Goal: Task Accomplishment & Management: Complete application form

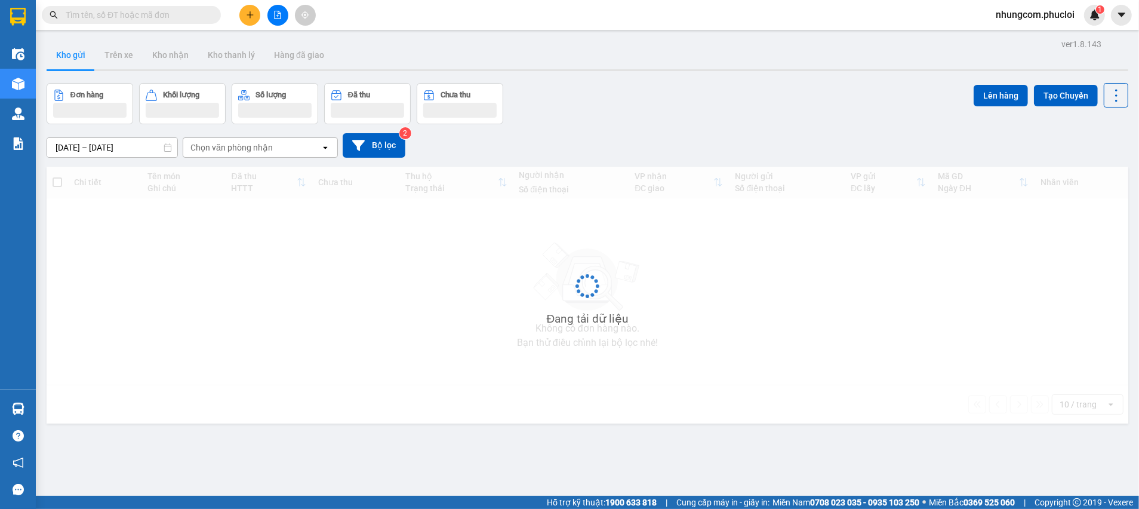
click at [181, 20] on input "text" at bounding box center [136, 14] width 141 height 13
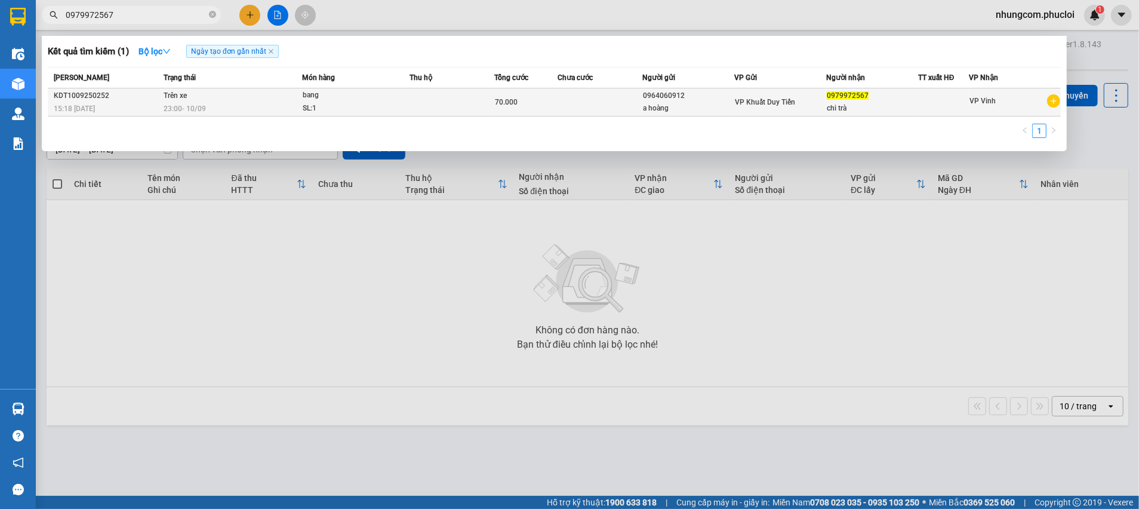
type input "0979972567"
click at [333, 103] on div "SL: 1" at bounding box center [348, 108] width 90 height 13
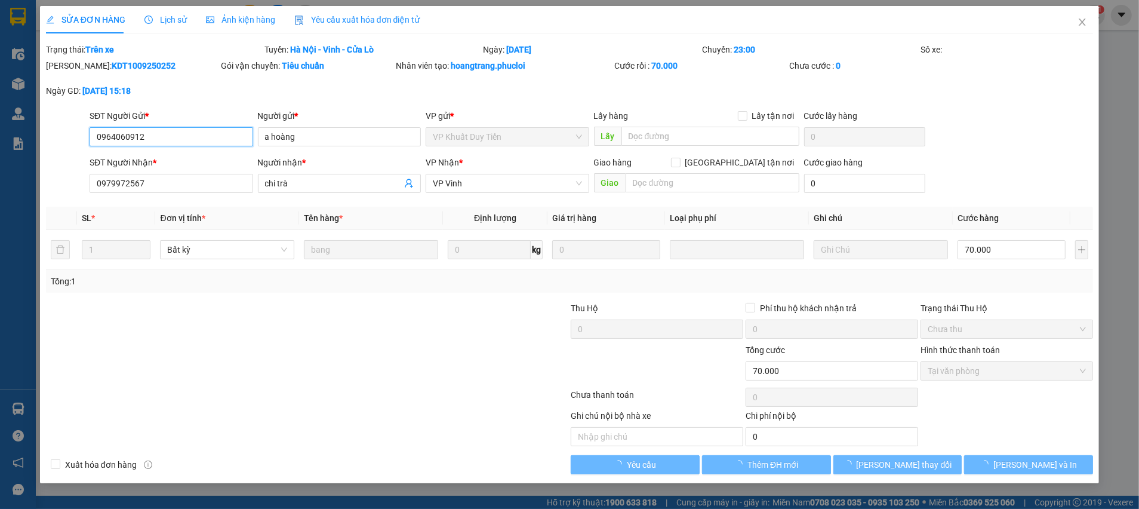
type input "0964060912"
type input "a hoàng"
type input "0979972567"
type input "chi trà"
type input "70.000"
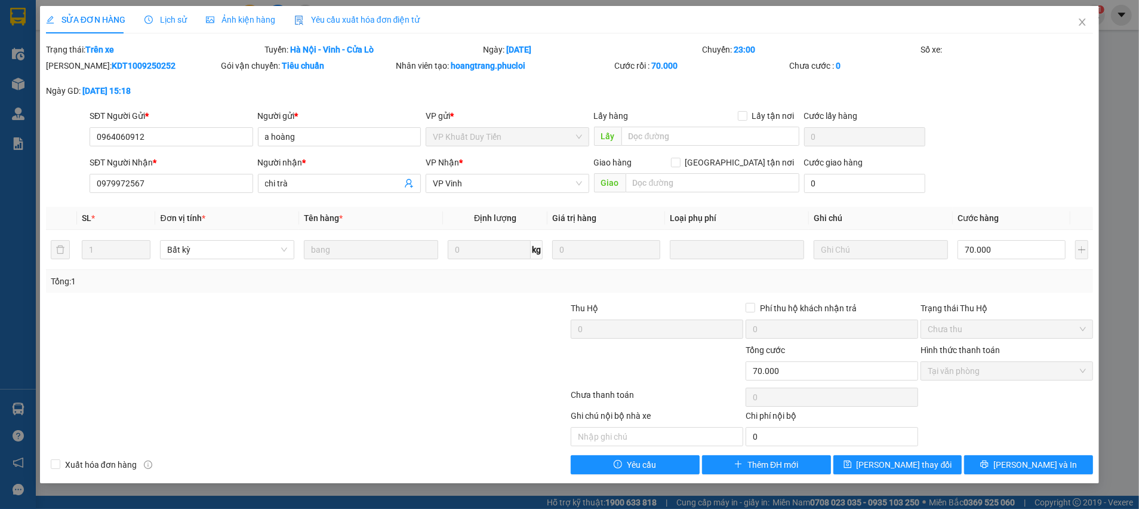
click at [370, 309] on div at bounding box center [220, 322] width 350 height 42
click at [1086, 19] on icon "close" at bounding box center [1082, 22] width 10 height 10
click at [1086, 19] on div "1" at bounding box center [1094, 15] width 21 height 21
drag, startPoint x: 1086, startPoint y: 19, endPoint x: 641, endPoint y: 26, distance: 444.8
click at [1086, 18] on body "Kết quả tìm kiếm ( 1 ) Bộ lọc Ngày tạo đơn gần nhất Mã ĐH Trạng thái Món hàng T…" at bounding box center [569, 254] width 1139 height 509
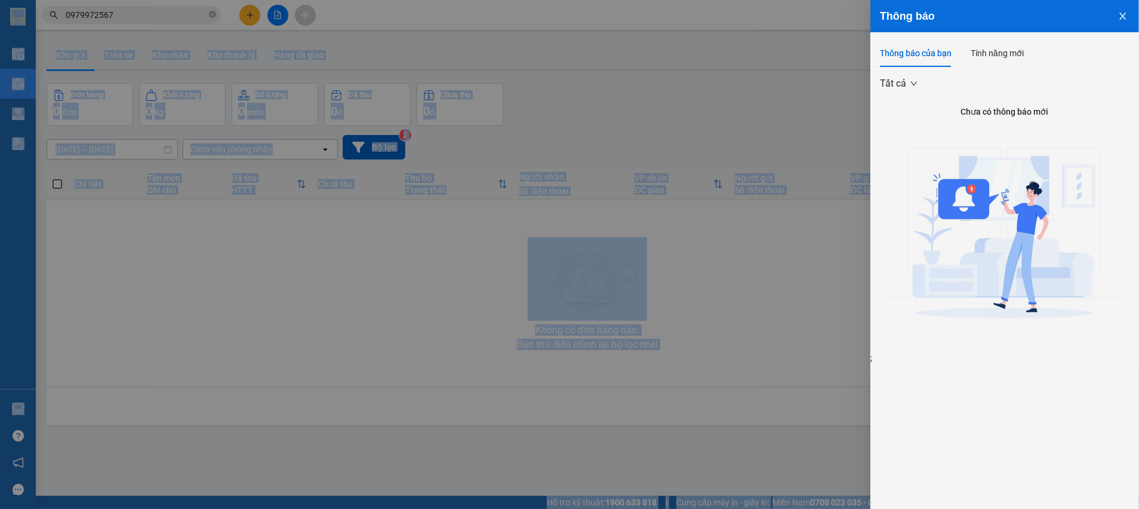
click at [1122, 16] on icon "close" at bounding box center [1123, 16] width 10 height 10
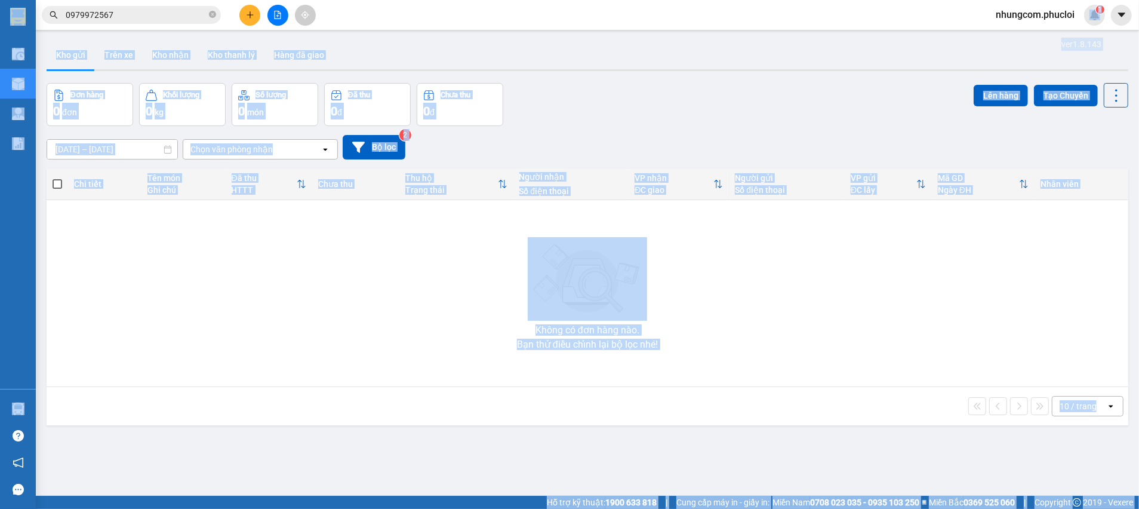
click at [656, 106] on div "Đơn hàng 0 đơn Khối lượng 0 kg Số lượng 0 món Đã thu 0 đ Chưa thu 0 đ Lên hàng …" at bounding box center [588, 104] width 1082 height 43
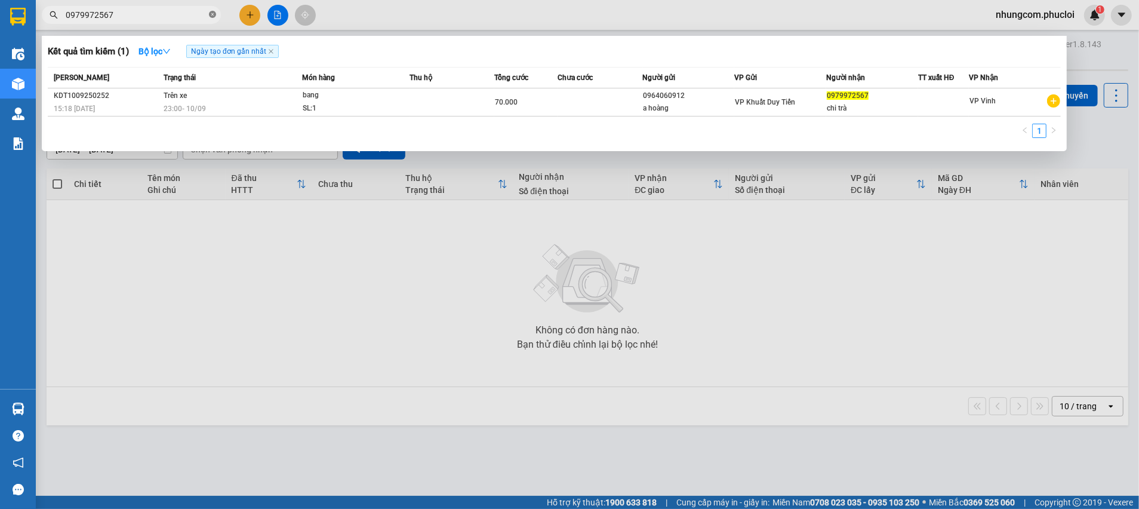
click at [211, 18] on icon "close-circle" at bounding box center [212, 14] width 7 height 7
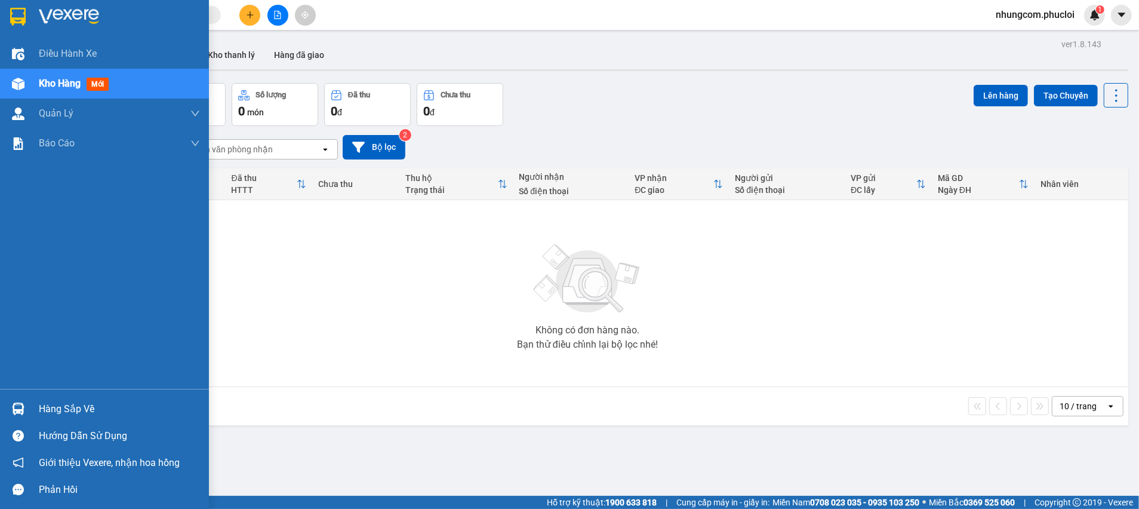
click at [0, 415] on div "Hàng sắp về" at bounding box center [104, 408] width 209 height 27
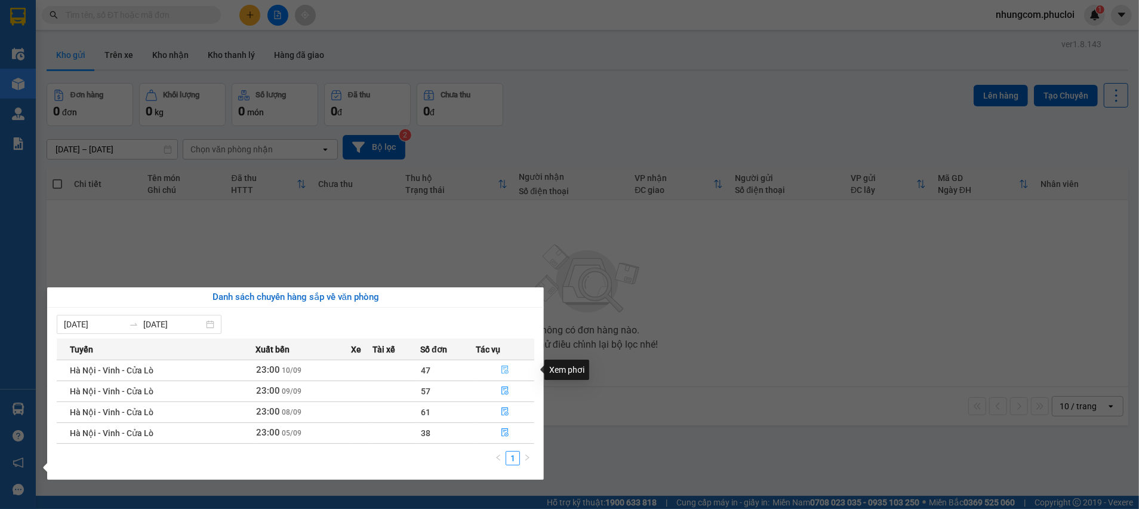
click at [509, 370] on button "button" at bounding box center [504, 370] width 57 height 19
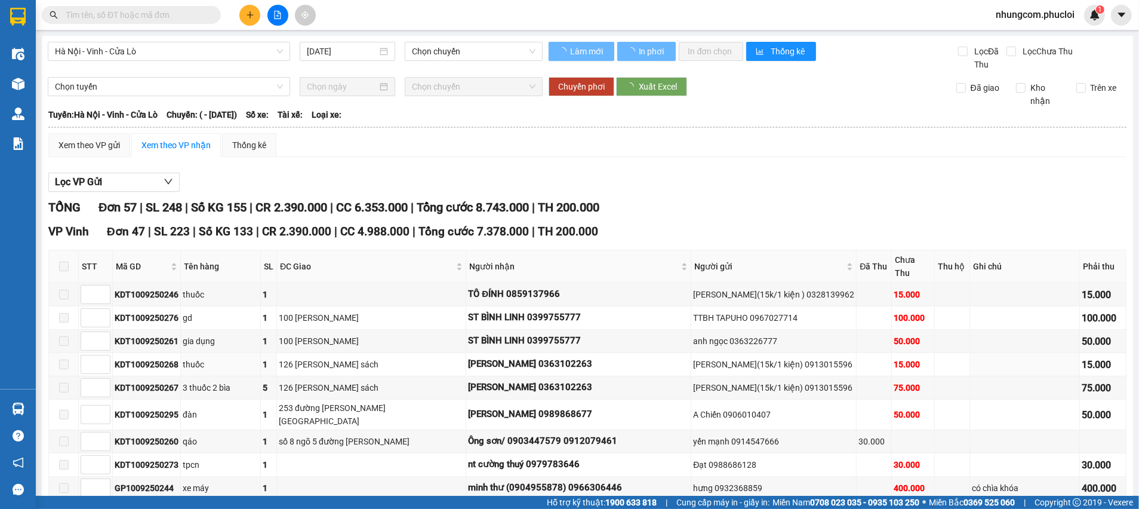
type input "[DATE]"
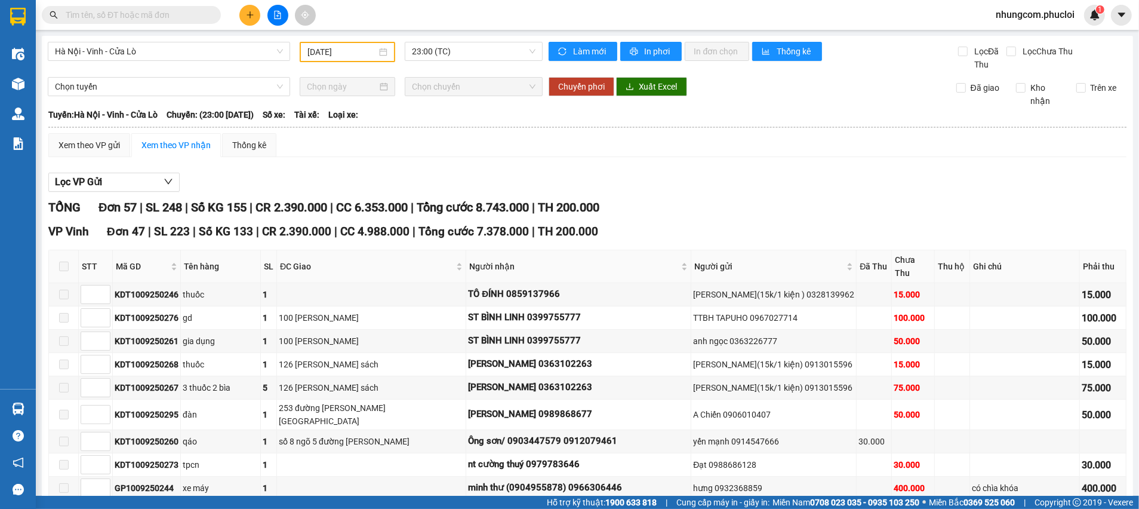
click at [127, 18] on input "text" at bounding box center [136, 14] width 141 height 13
click at [156, 311] on div "KDT1009250276" at bounding box center [147, 317] width 64 height 13
copy div "KDT1009250276"
click at [136, 19] on input "text" at bounding box center [136, 14] width 141 height 13
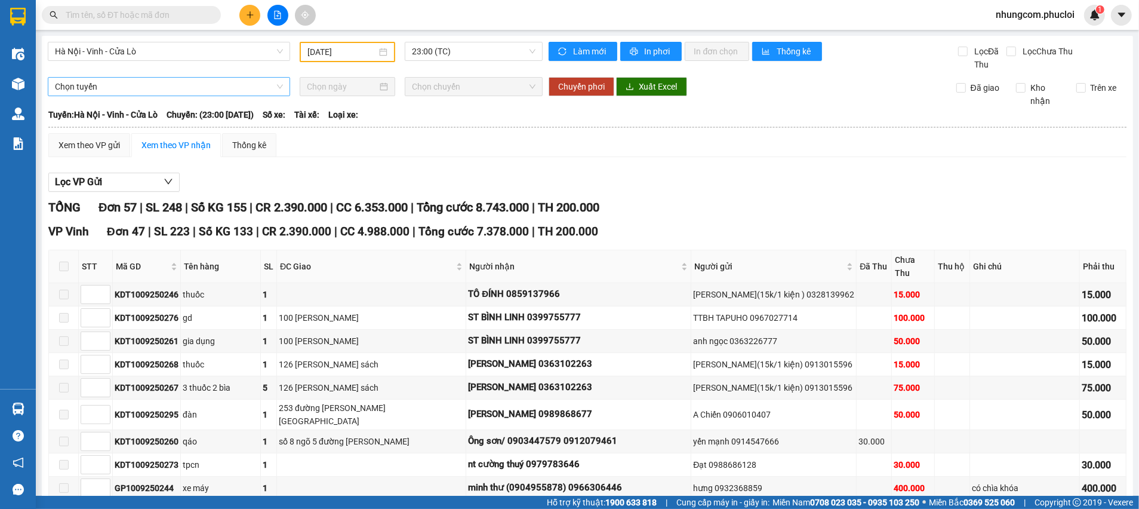
paste input "KDT1009250276"
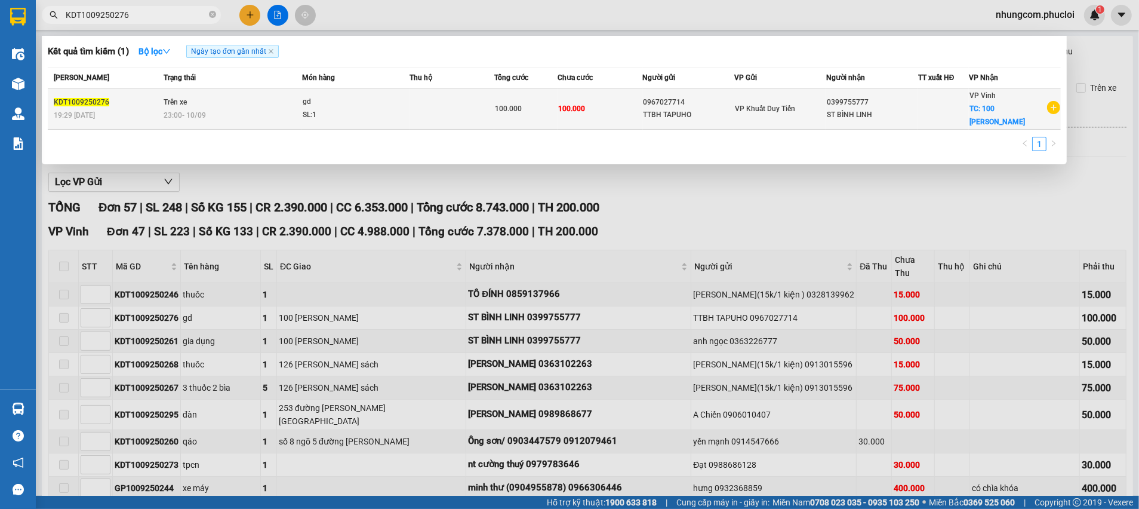
type input "KDT1009250276"
click at [351, 97] on div "gd" at bounding box center [348, 102] width 90 height 13
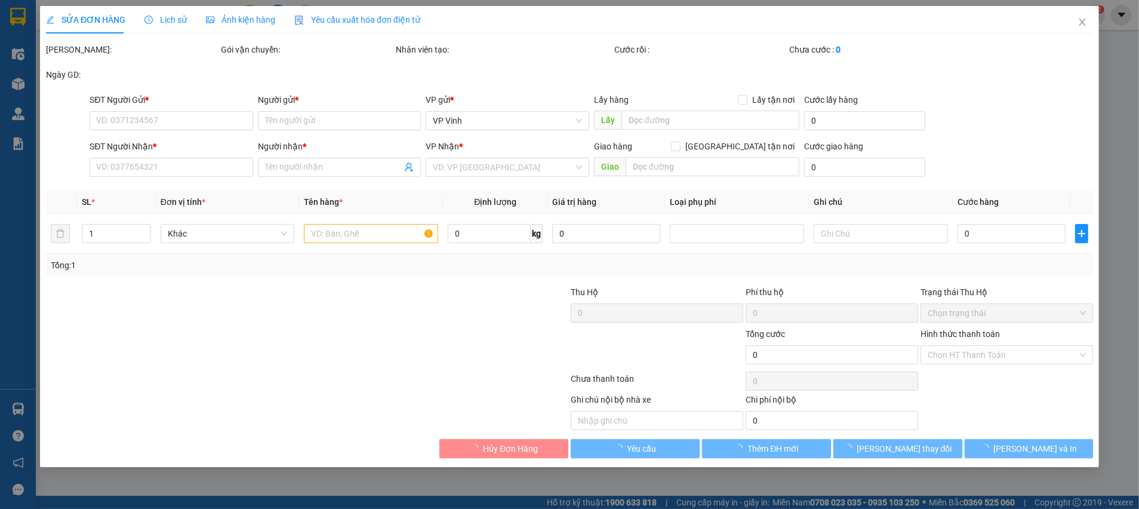
type input "0967027714"
type input "TTBH TAPUHO"
type input "0399755777"
type input "ST BÌNH LINH"
checkbox input "true"
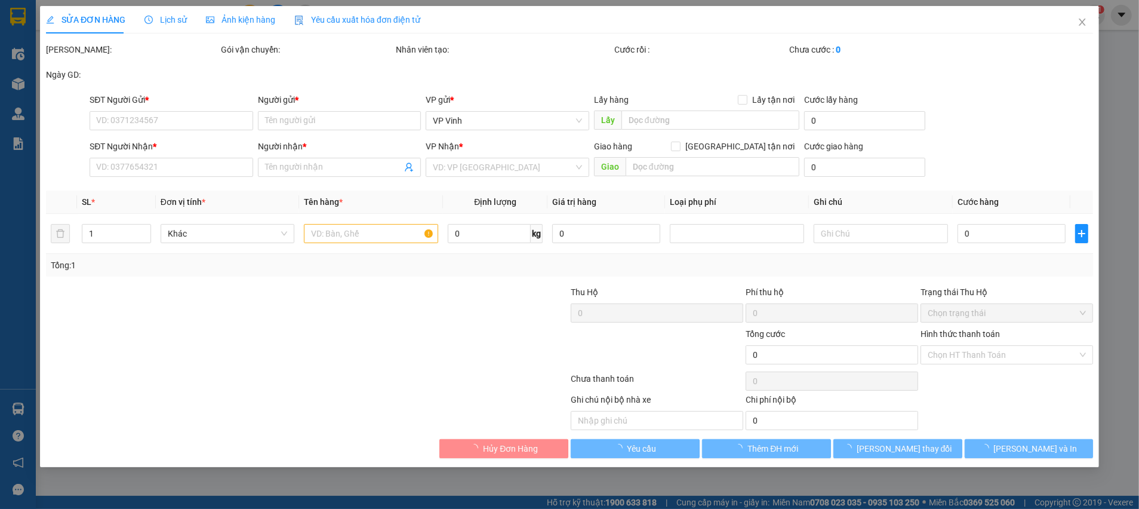
type input "100 [PERSON_NAME]"
type input "100.000"
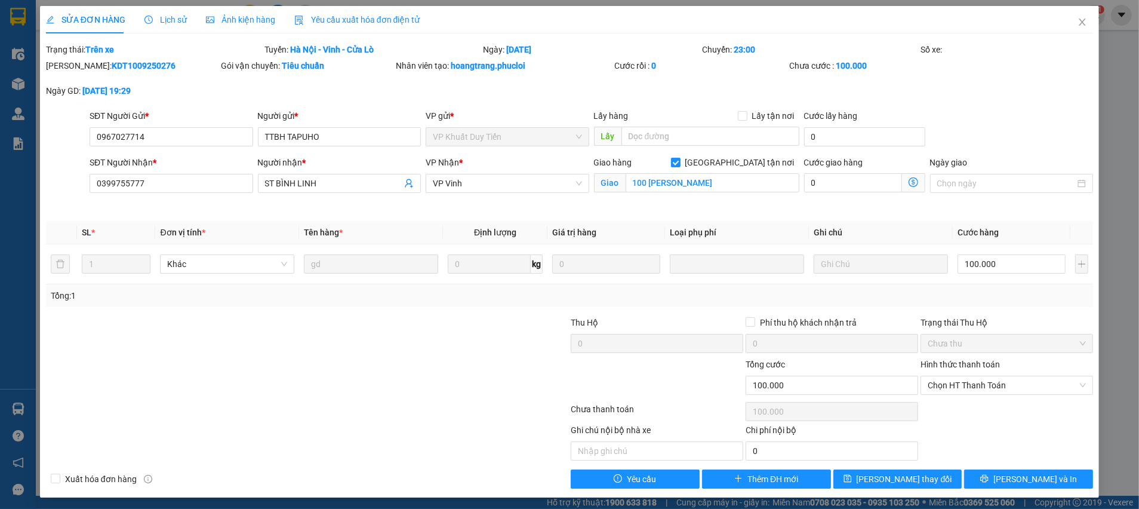
click at [450, 348] on div at bounding box center [482, 337] width 175 height 42
click at [1066, 25] on span "Close" at bounding box center [1082, 22] width 33 height 33
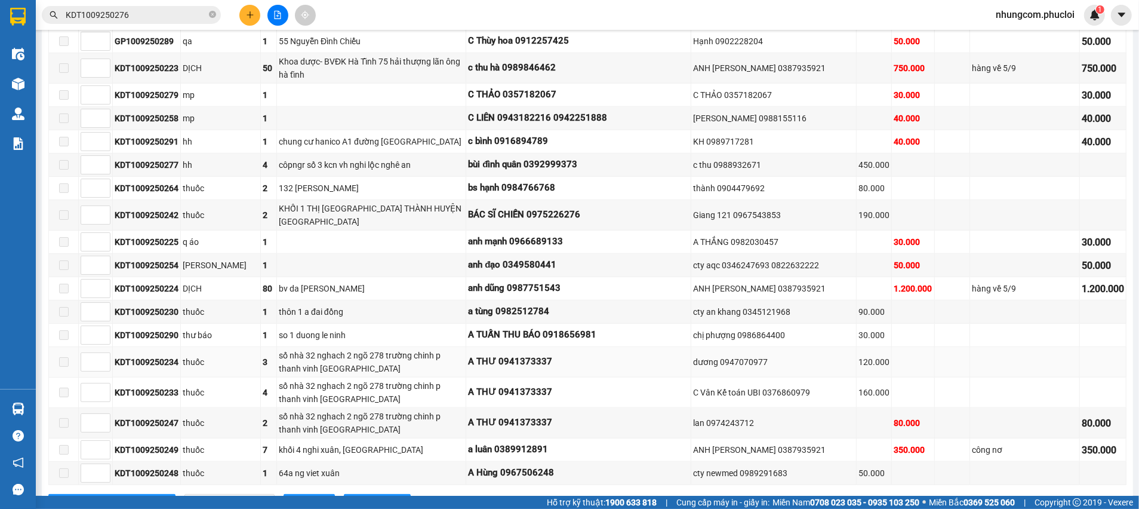
scroll to position [985, 0]
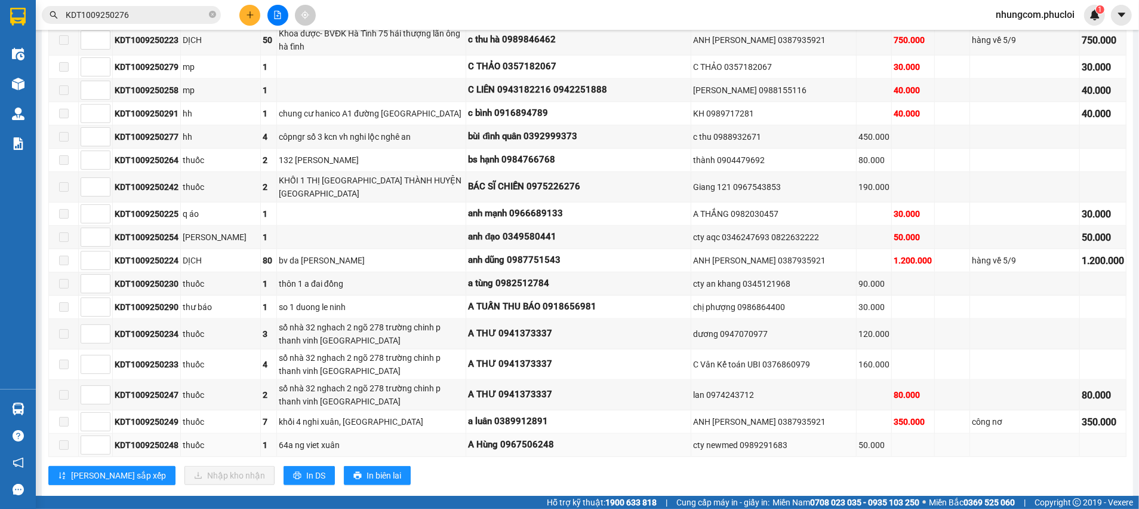
click at [360, 438] on div "64a ng viet xuân" at bounding box center [371, 444] width 185 height 13
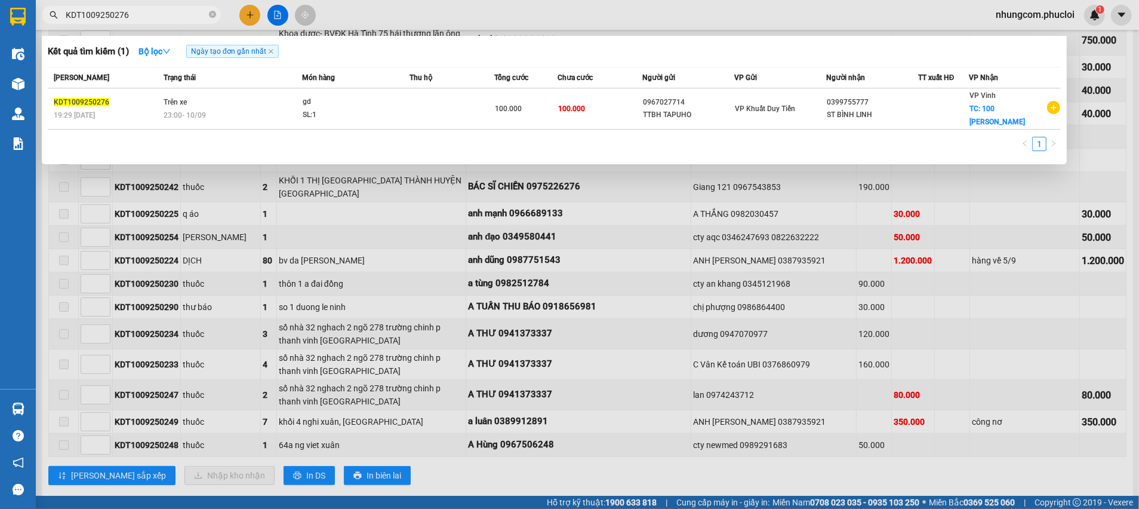
click at [175, 11] on input "KDT1009250276" at bounding box center [136, 14] width 141 height 13
drag, startPoint x: 130, startPoint y: 19, endPoint x: 96, endPoint y: 14, distance: 34.3
click at [96, 14] on input "[PERSON_NAME]" at bounding box center [136, 14] width 141 height 13
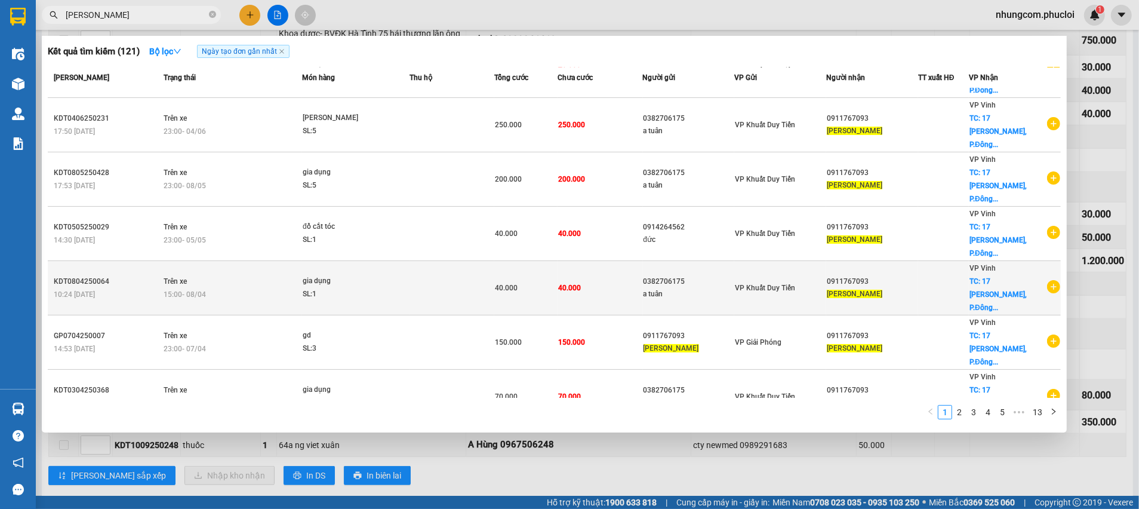
scroll to position [101, 0]
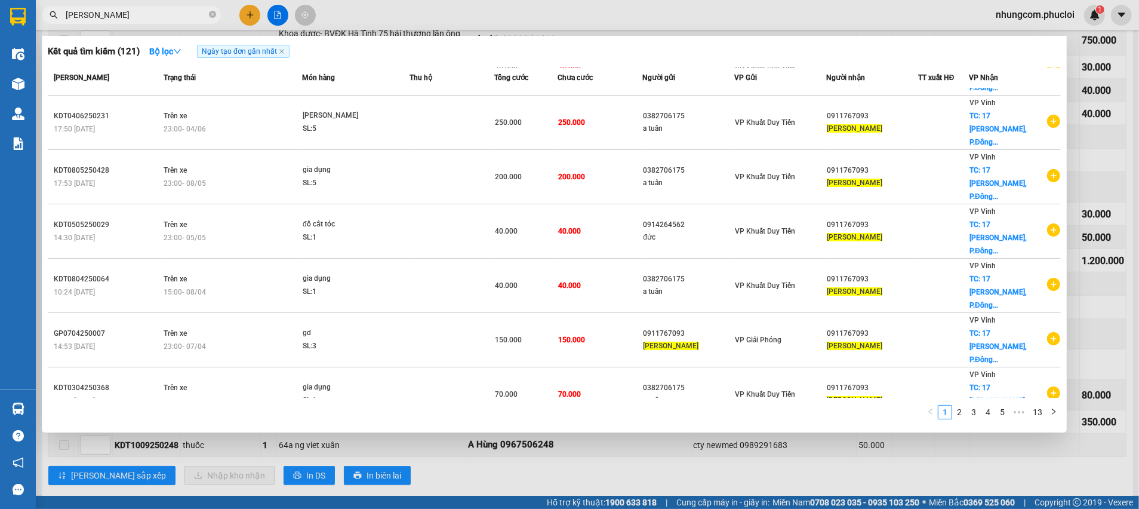
drag, startPoint x: 135, startPoint y: 13, endPoint x: 92, endPoint y: 14, distance: 43.0
click at [92, 14] on input "[PERSON_NAME]" at bounding box center [136, 14] width 141 height 13
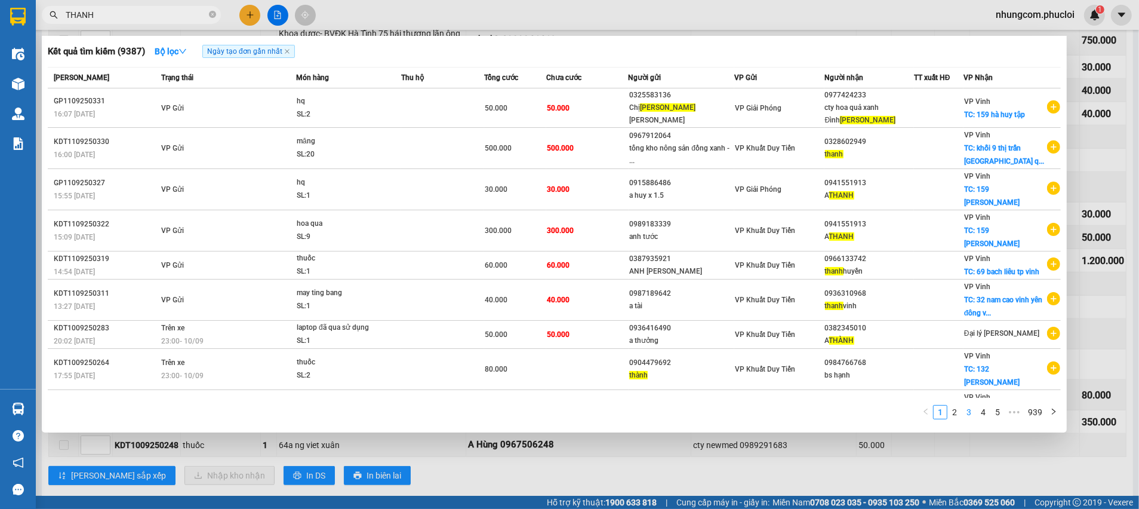
click at [966, 408] on link "3" at bounding box center [968, 411] width 13 height 13
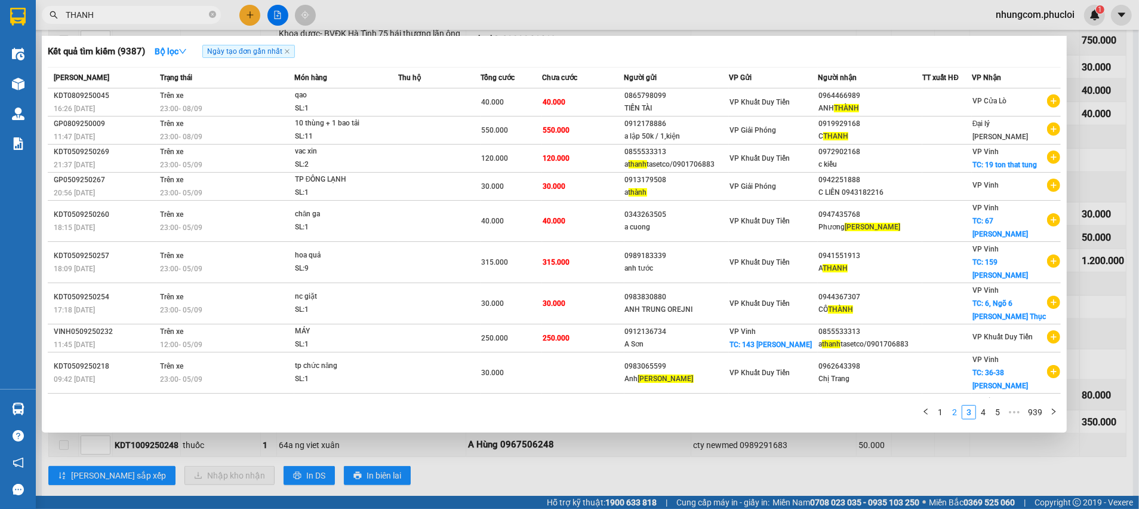
click at [954, 407] on link "2" at bounding box center [954, 411] width 13 height 13
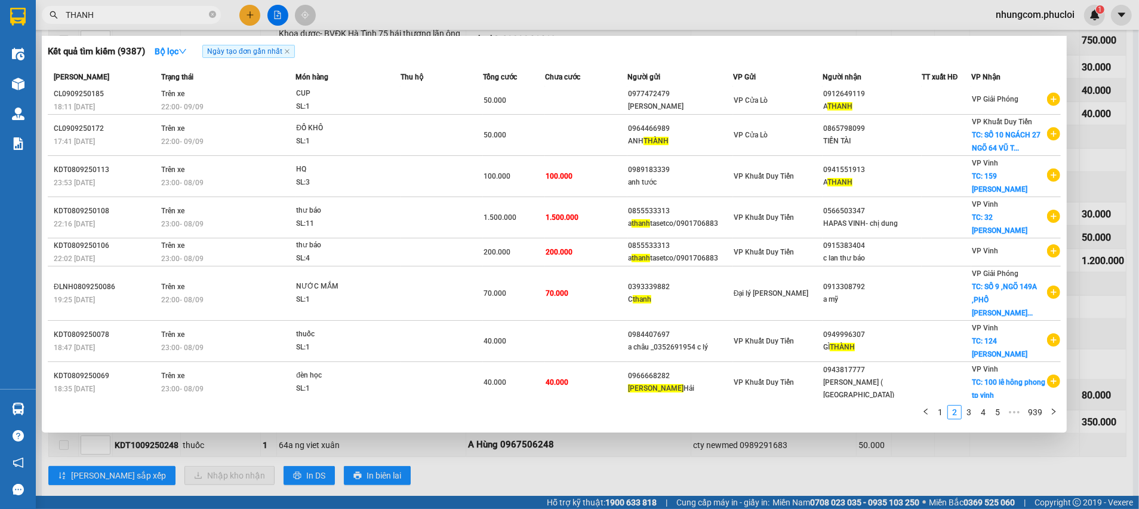
scroll to position [46, 0]
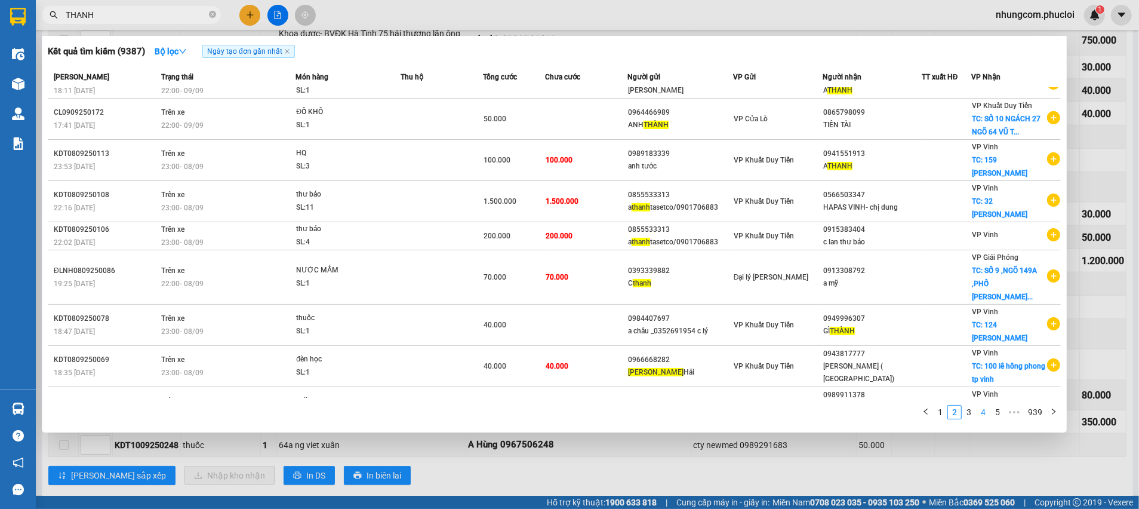
click at [979, 411] on link "4" at bounding box center [983, 411] width 13 height 13
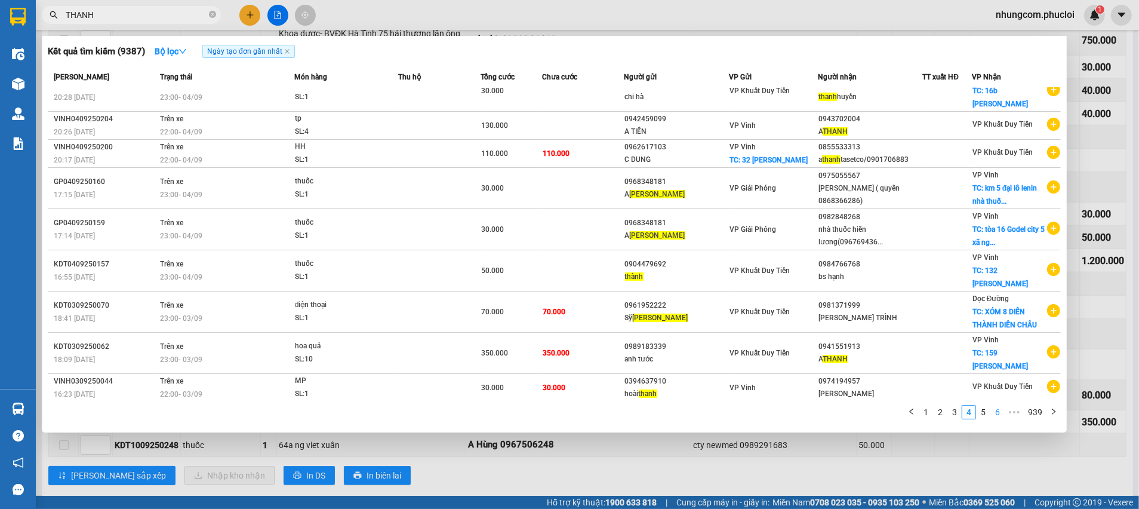
click at [994, 412] on link "6" at bounding box center [997, 411] width 13 height 13
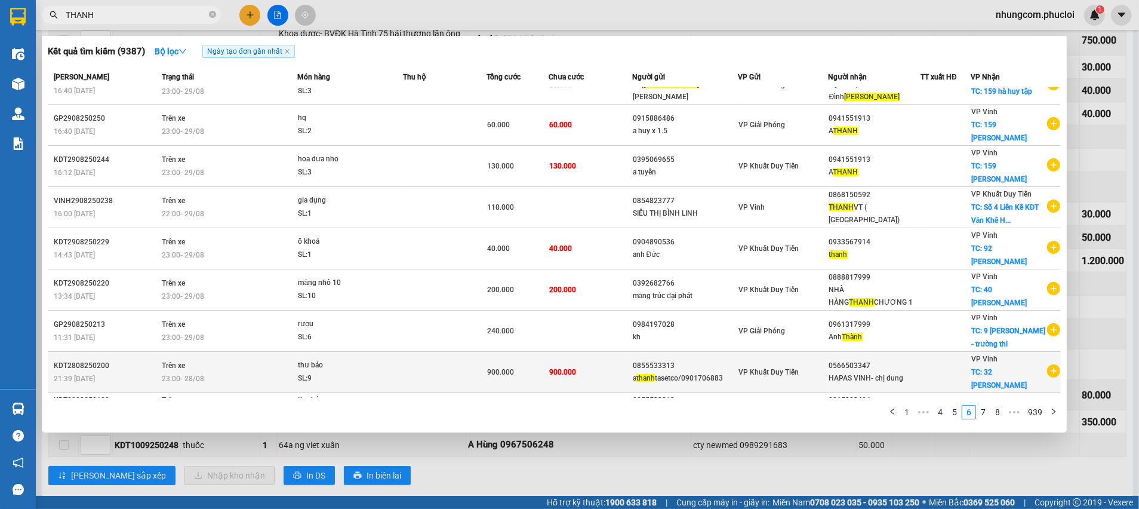
scroll to position [67, 0]
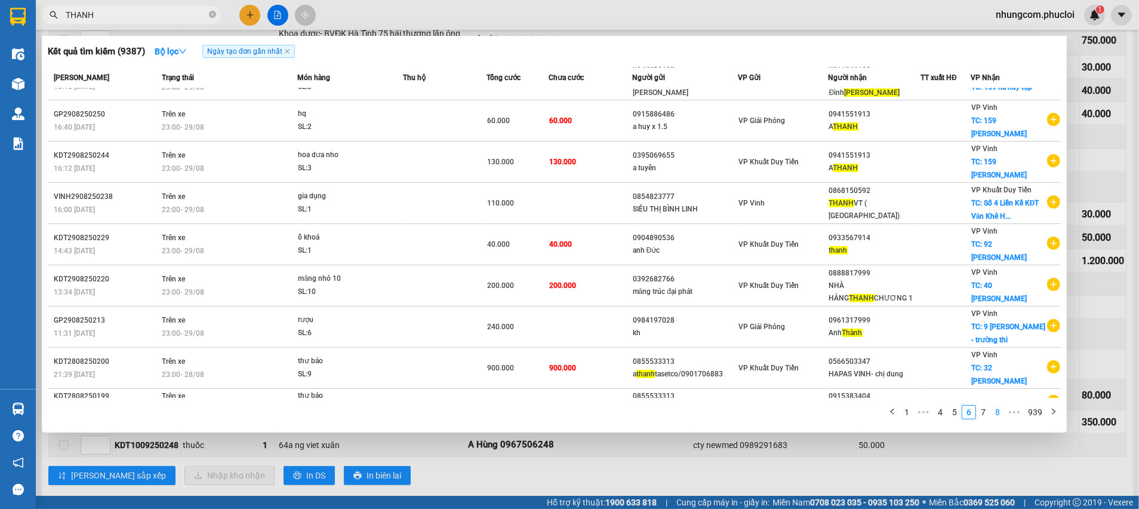
click at [997, 415] on link "8" at bounding box center [997, 411] width 13 height 13
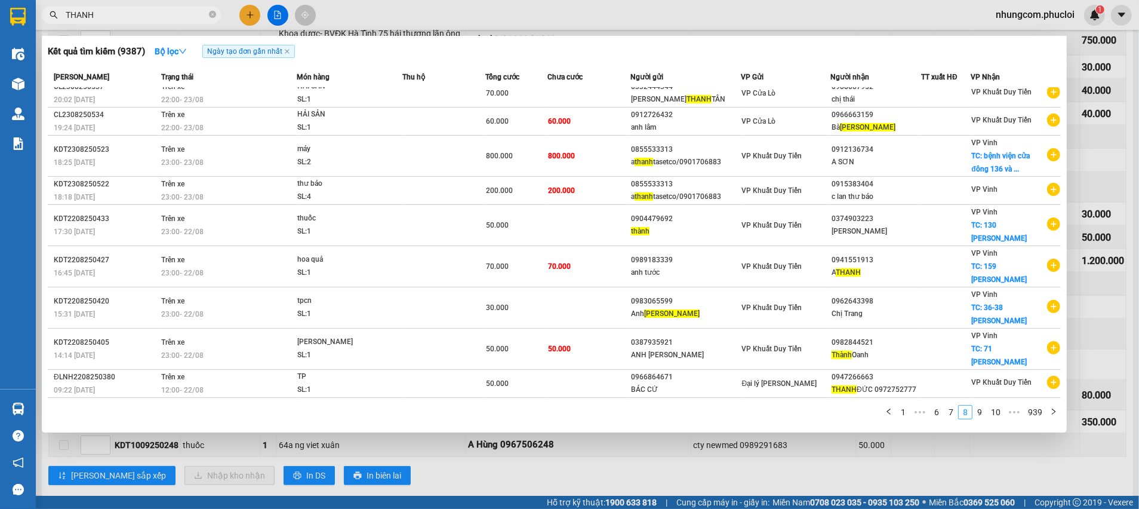
scroll to position [8, 0]
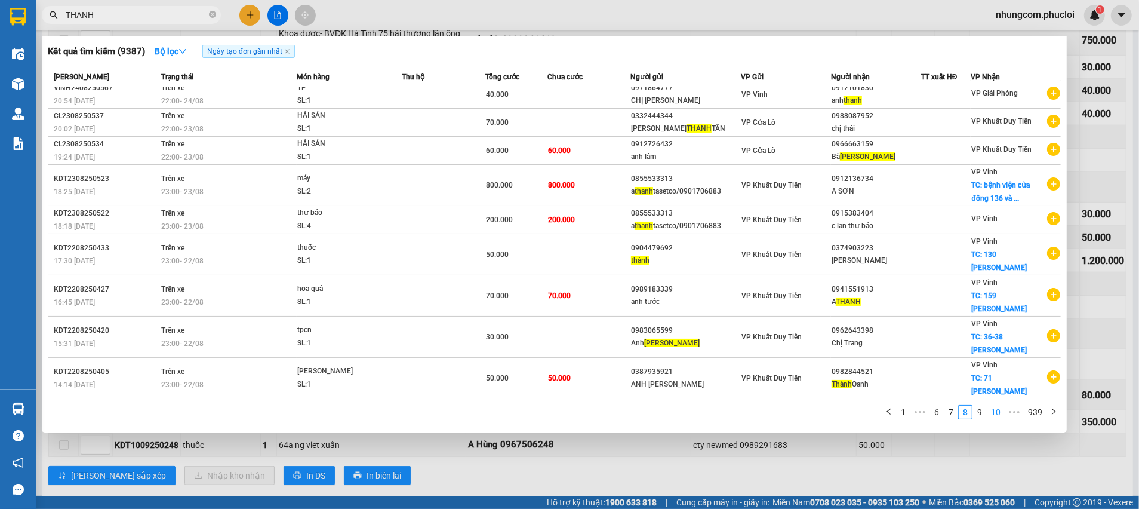
click at [999, 411] on link "10" at bounding box center [995, 411] width 17 height 13
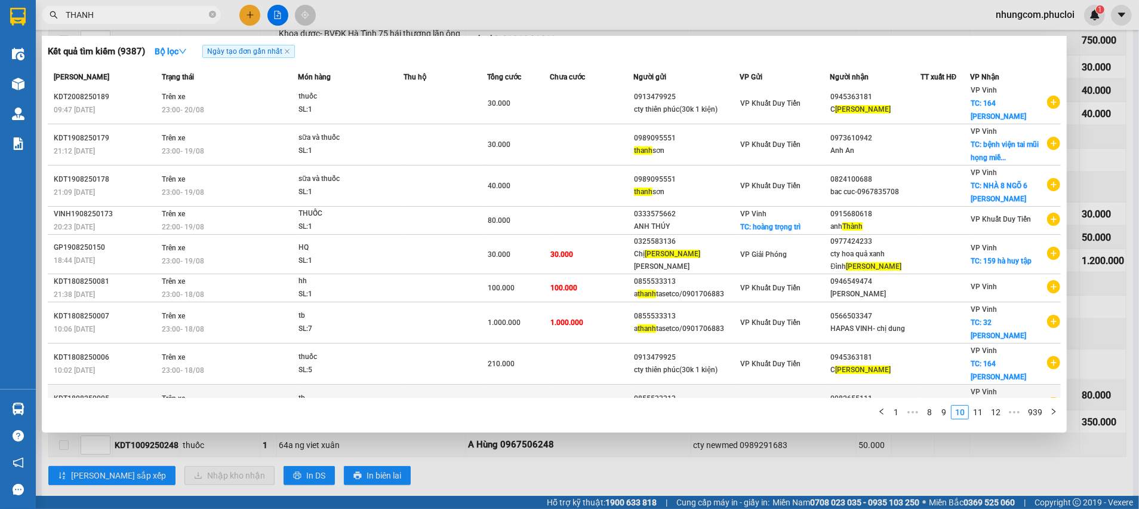
scroll to position [70, 0]
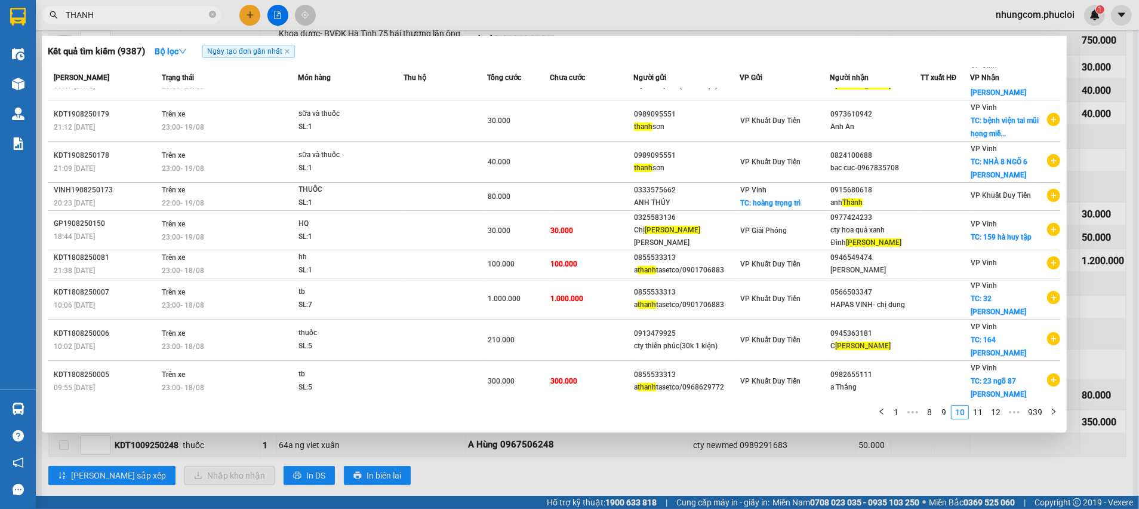
click at [985, 411] on link "11" at bounding box center [977, 411] width 17 height 13
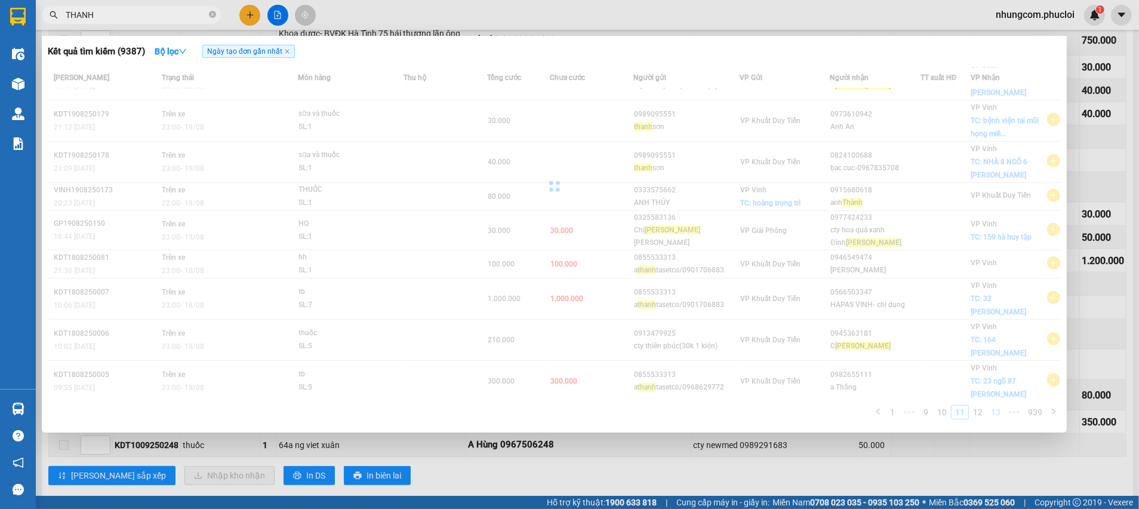
scroll to position [33, 0]
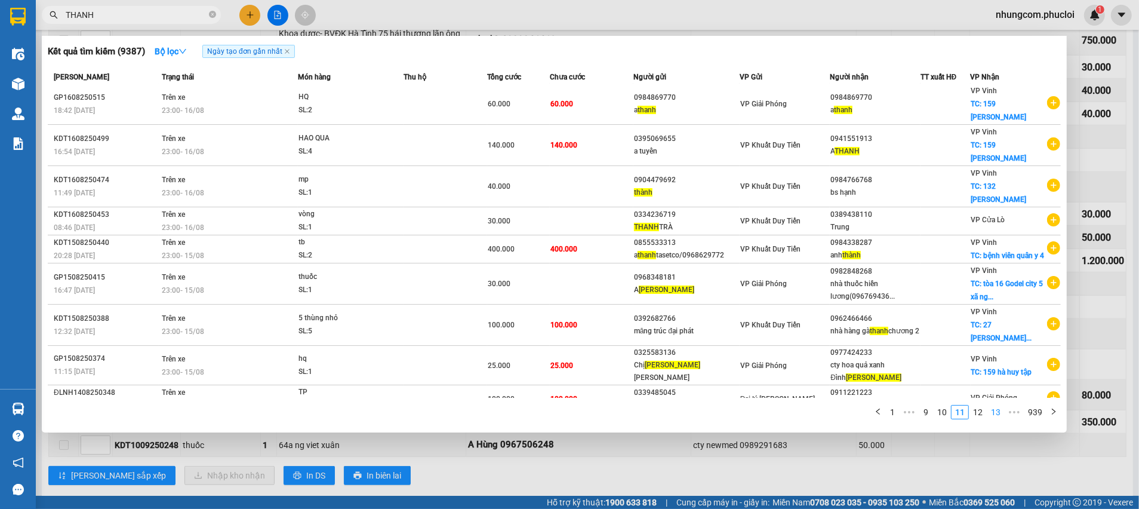
click at [999, 411] on link "13" at bounding box center [995, 411] width 17 height 13
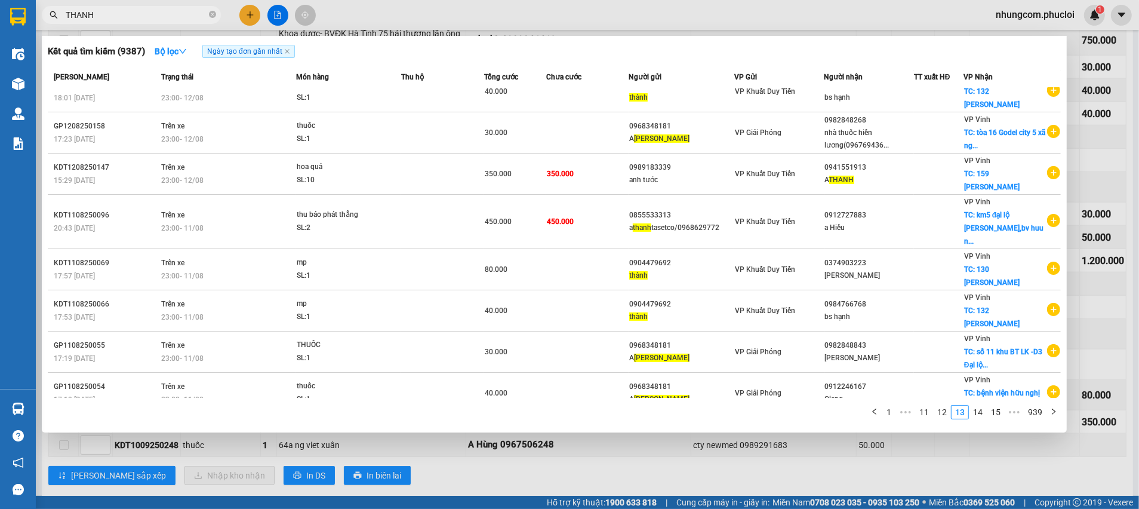
scroll to position [0, 0]
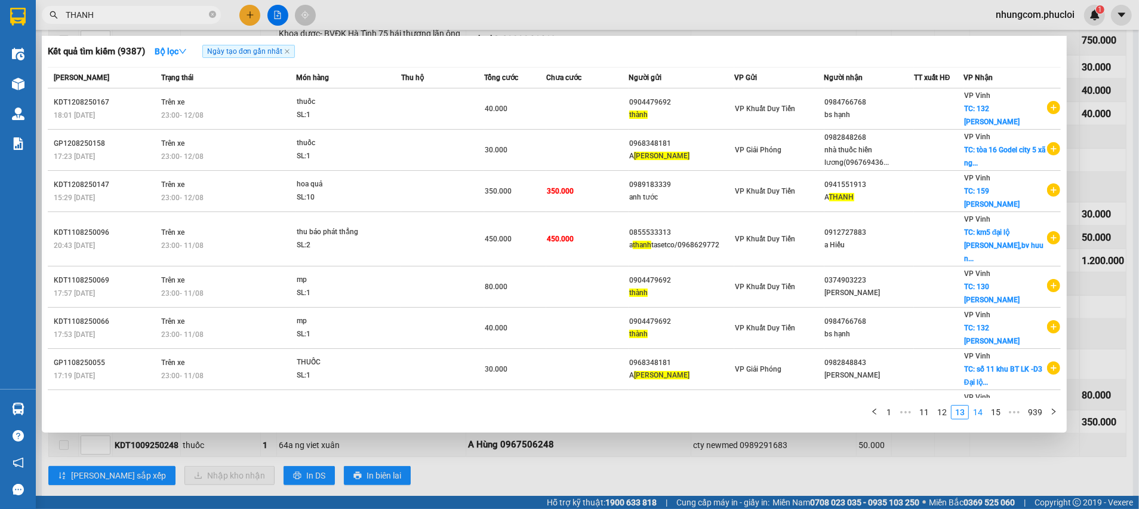
click at [980, 411] on link "14" at bounding box center [977, 411] width 17 height 13
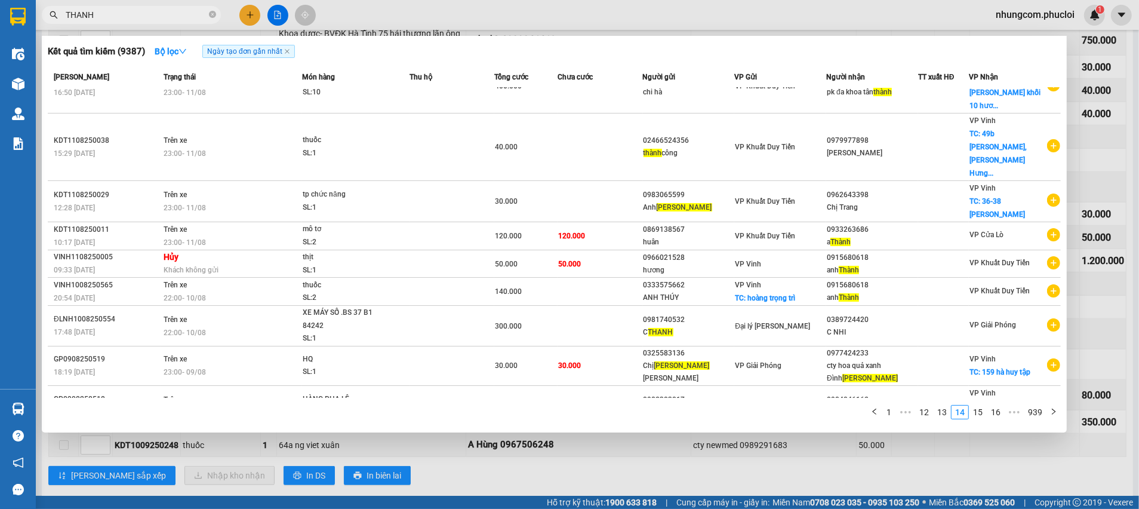
scroll to position [45, 0]
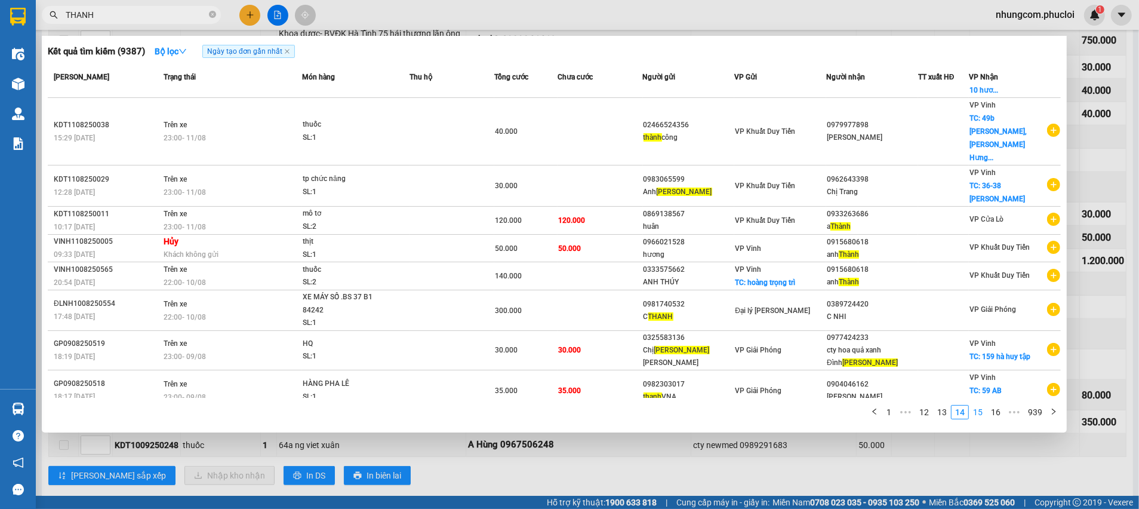
click at [985, 411] on link "15" at bounding box center [977, 411] width 17 height 13
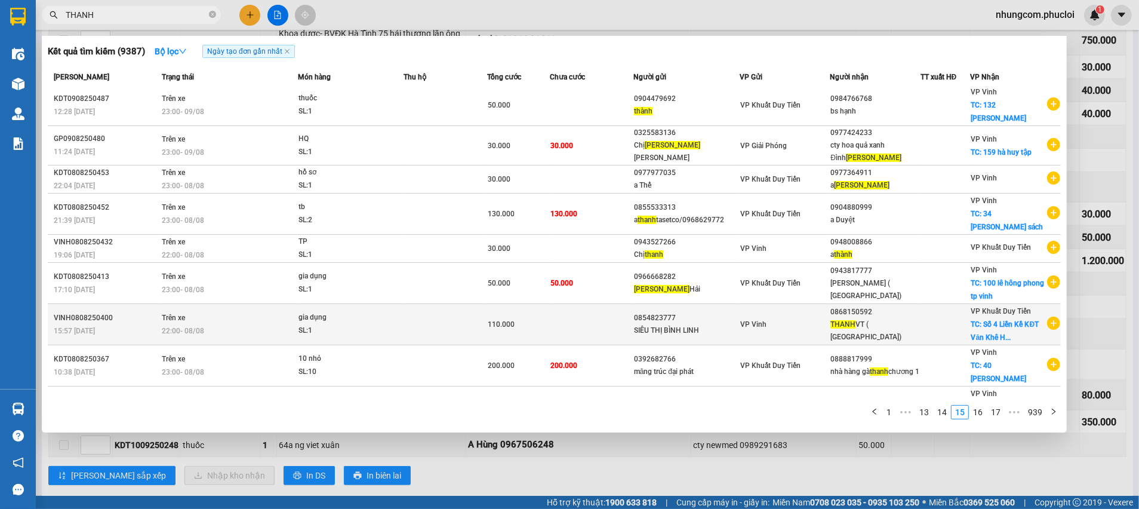
scroll to position [57, 0]
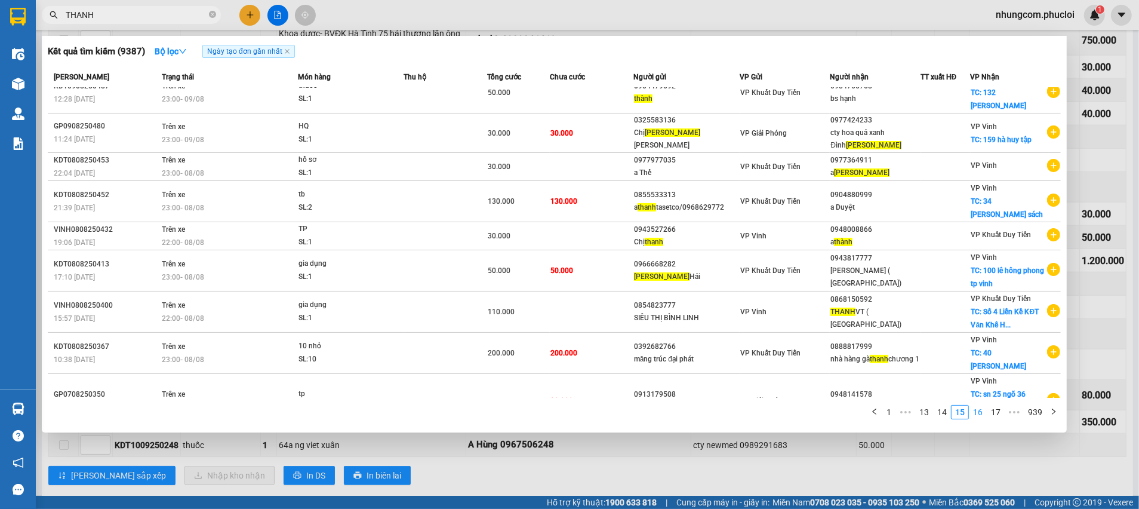
click at [986, 410] on link "16" at bounding box center [977, 411] width 17 height 13
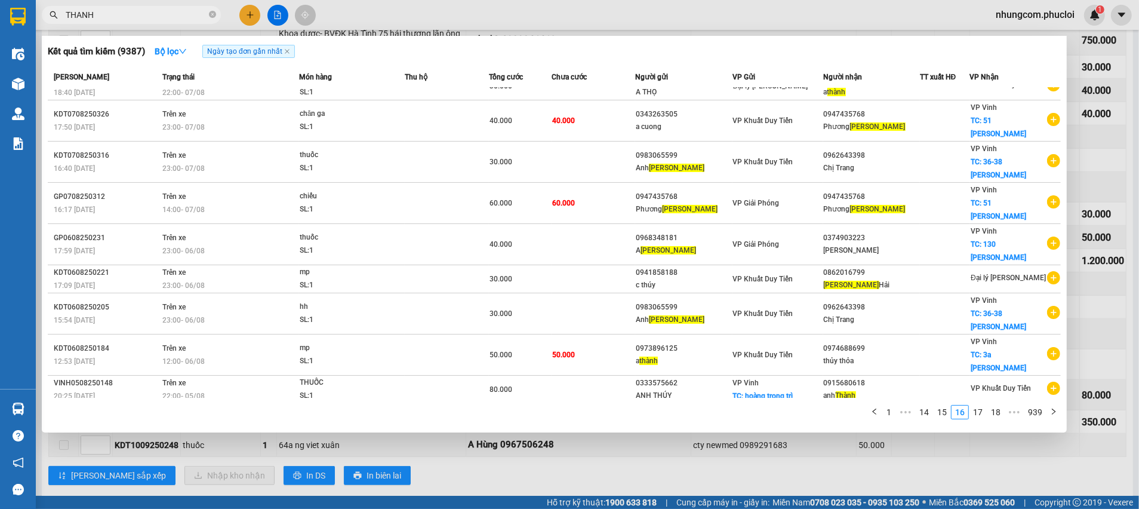
scroll to position [23, 0]
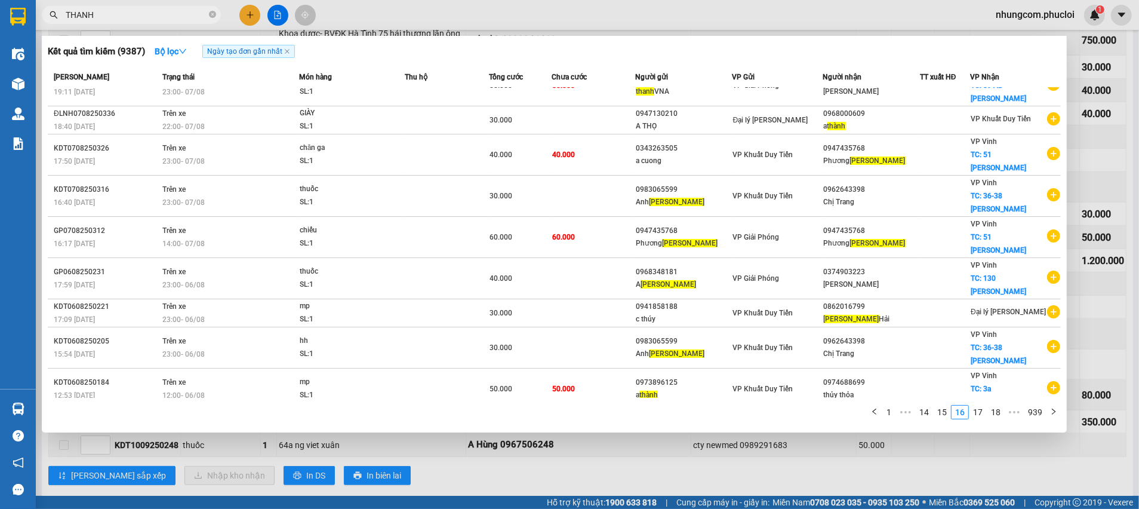
drag, startPoint x: 144, startPoint y: 18, endPoint x: 117, endPoint y: 17, distance: 27.5
click at [36, 10] on div "THANH" at bounding box center [116, 15] width 233 height 18
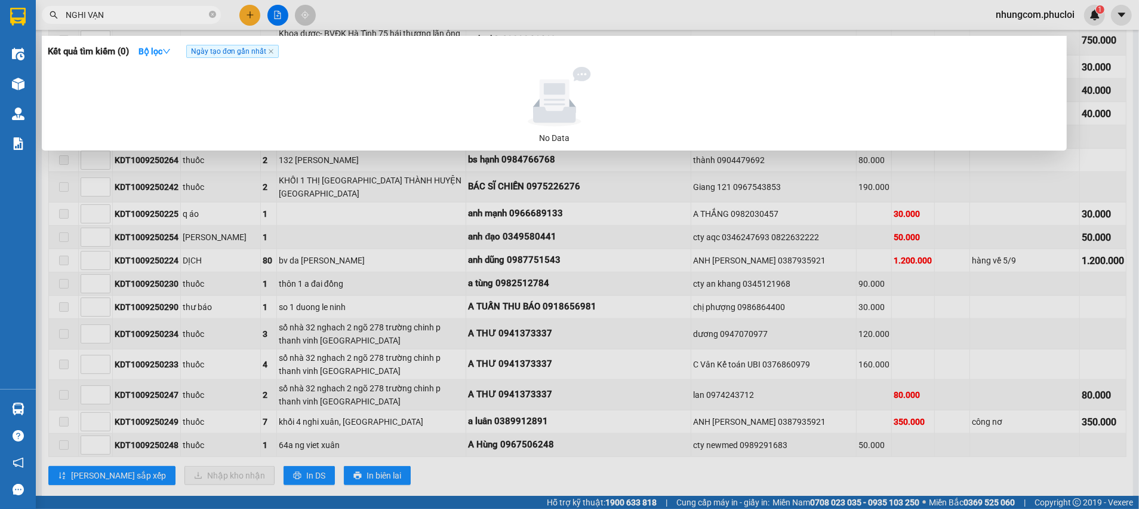
type input "NGHI VẠN"
click at [206, 20] on span "NGHI VẠN" at bounding box center [131, 15] width 179 height 18
click at [207, 16] on span "NGHI VẠN" at bounding box center [131, 15] width 179 height 18
click at [209, 16] on icon "close-circle" at bounding box center [212, 14] width 7 height 7
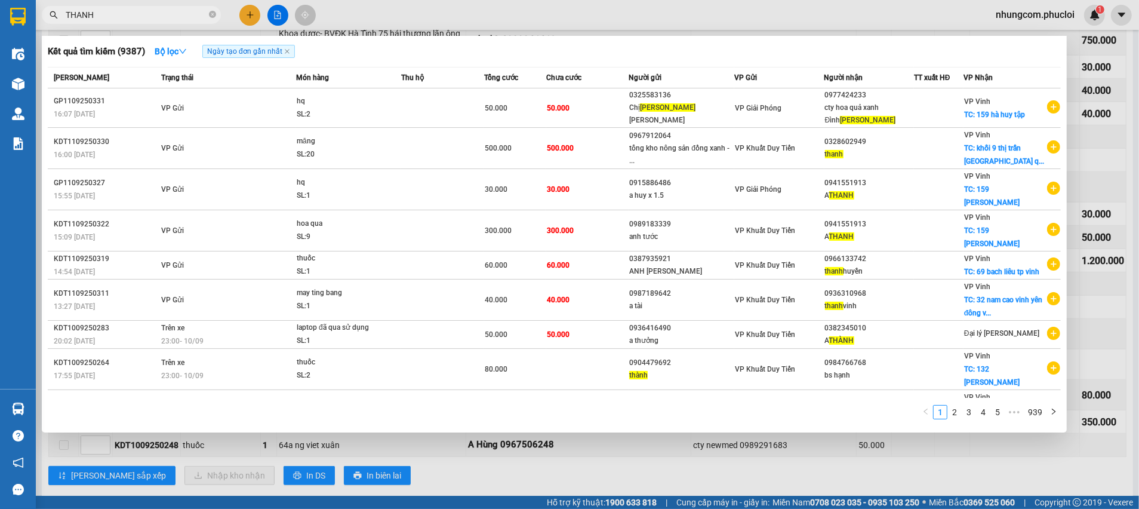
click at [109, 20] on input "THANH" at bounding box center [136, 14] width 141 height 13
click at [107, 20] on input "THANH" at bounding box center [136, 14] width 141 height 13
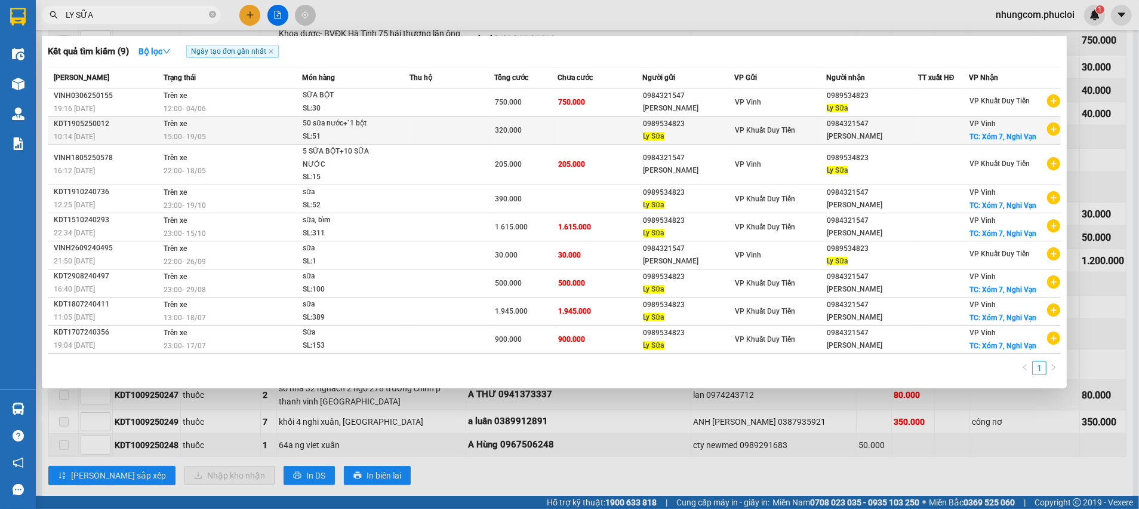
type input "LY SỮA"
click at [886, 133] on div "[PERSON_NAME]" at bounding box center [872, 136] width 91 height 13
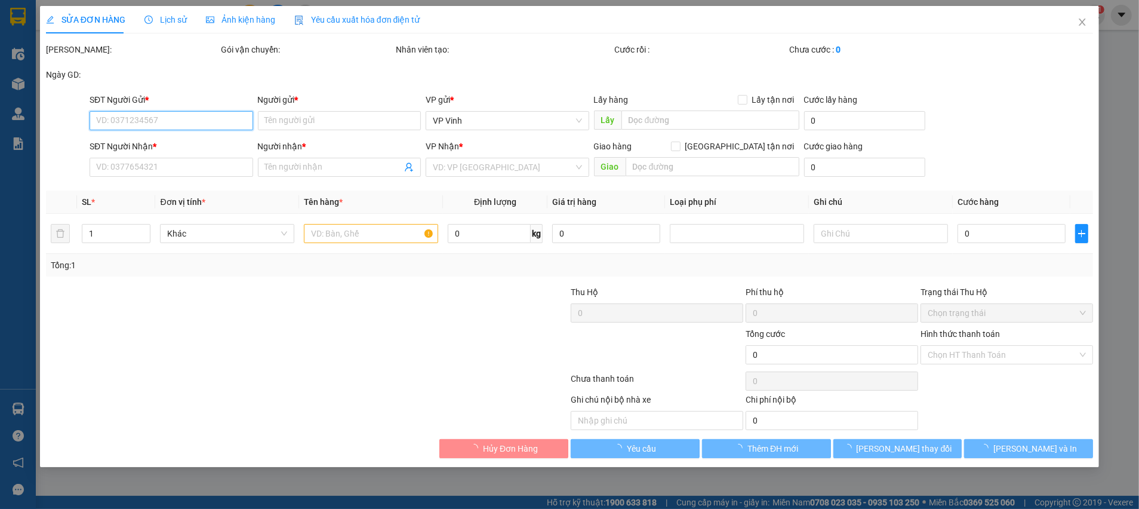
type input "0989534823"
type input "Ly Sữa"
type input "0984321547"
type input "[PERSON_NAME]"
checkbox input "true"
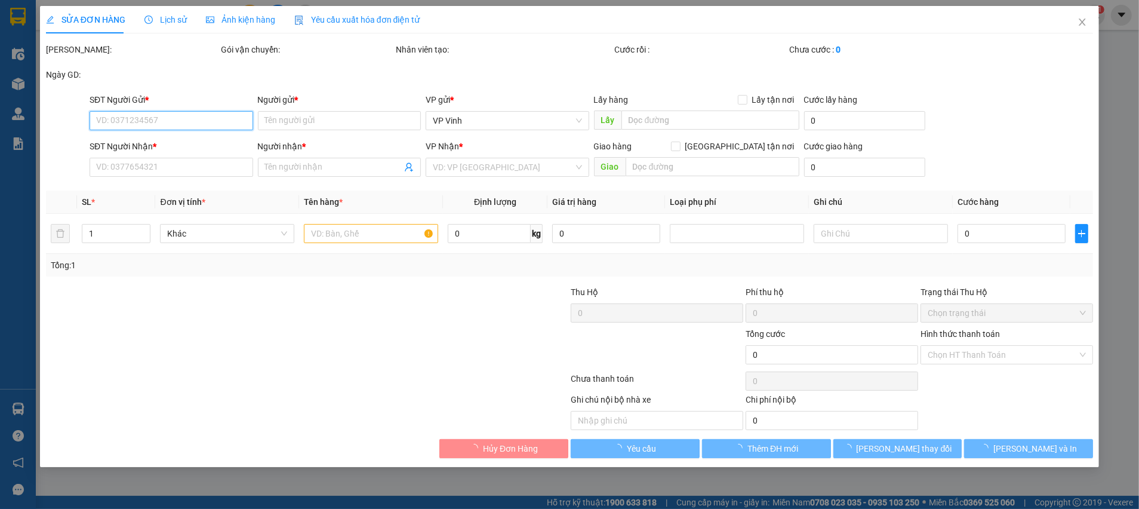
type input "Xóm 7, Nghi Vạn"
type input "320.000"
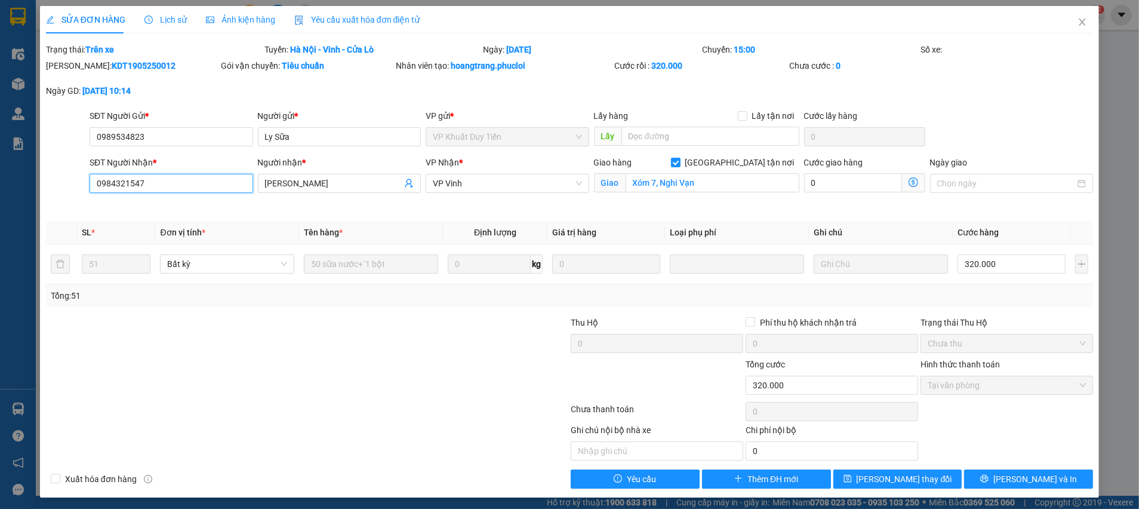
click at [159, 186] on input "0984321547" at bounding box center [172, 183] width 164 height 19
click at [1079, 26] on icon "close" at bounding box center [1082, 22] width 7 height 7
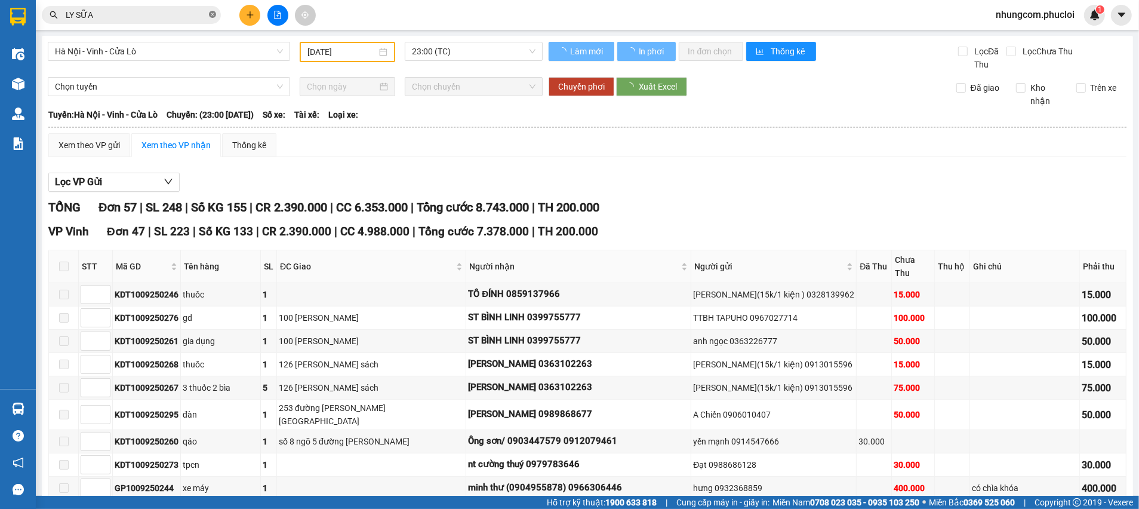
click at [212, 16] on icon "close-circle" at bounding box center [212, 14] width 7 height 7
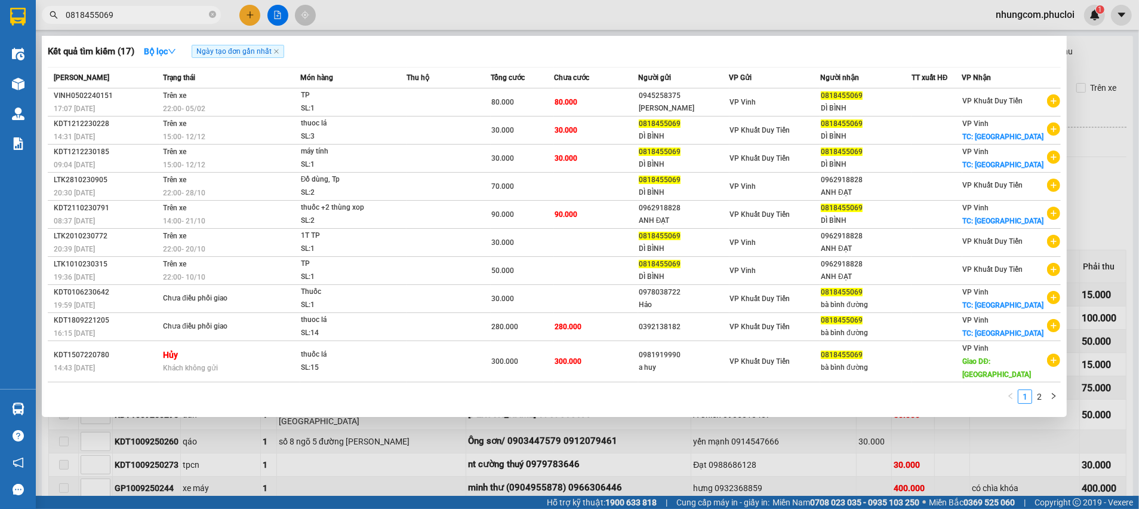
type input "0818455069"
click at [1034, 390] on link "2" at bounding box center [1039, 396] width 13 height 13
